Goal: Task Accomplishment & Management: Manage account settings

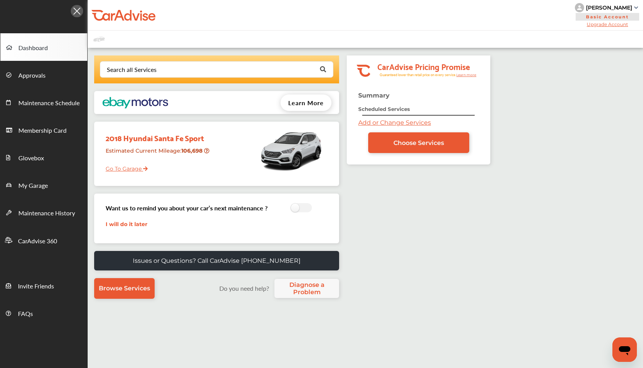
click at [133, 167] on link "Go To Garage" at bounding box center [124, 167] width 48 height 15
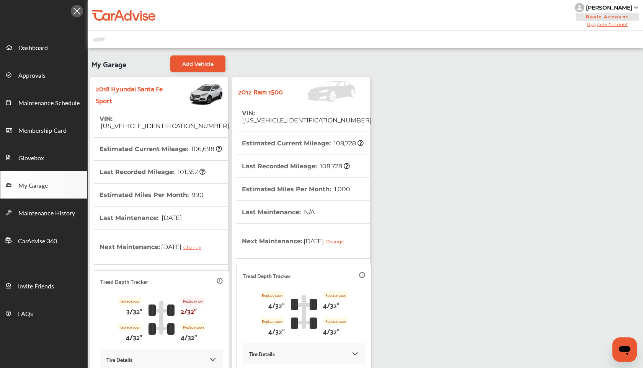
click at [264, 155] on th "Last Recorded Mileage : 108,728" at bounding box center [296, 166] width 108 height 23
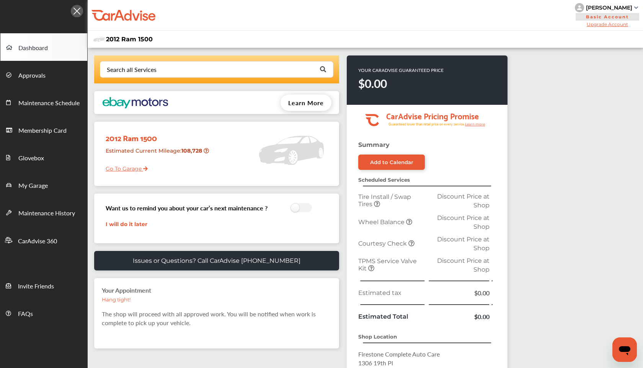
click at [620, 10] on div "[PERSON_NAME]" at bounding box center [609, 7] width 46 height 7
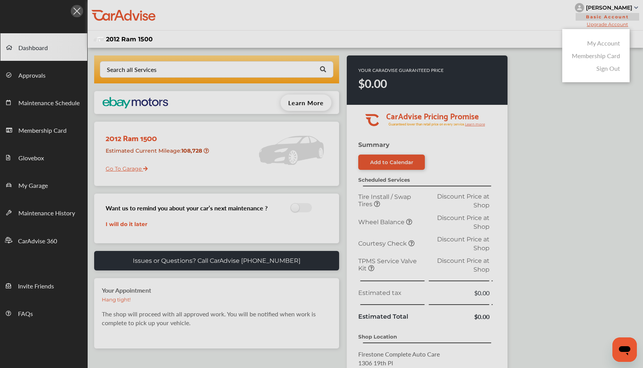
click at [610, 42] on link "My Account" at bounding box center [603, 43] width 33 height 9
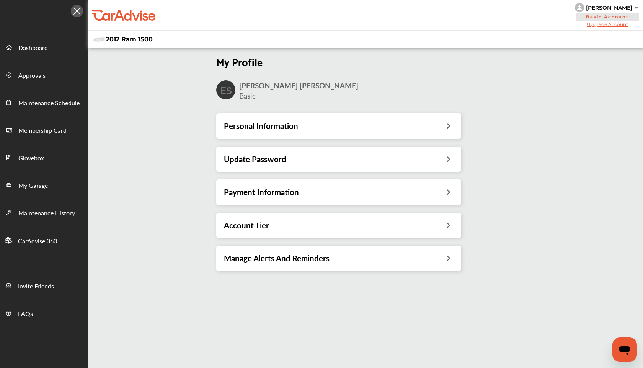
click at [370, 193] on div "Payment Information" at bounding box center [339, 192] width 230 height 10
